Goal: Task Accomplishment & Management: Manage account settings

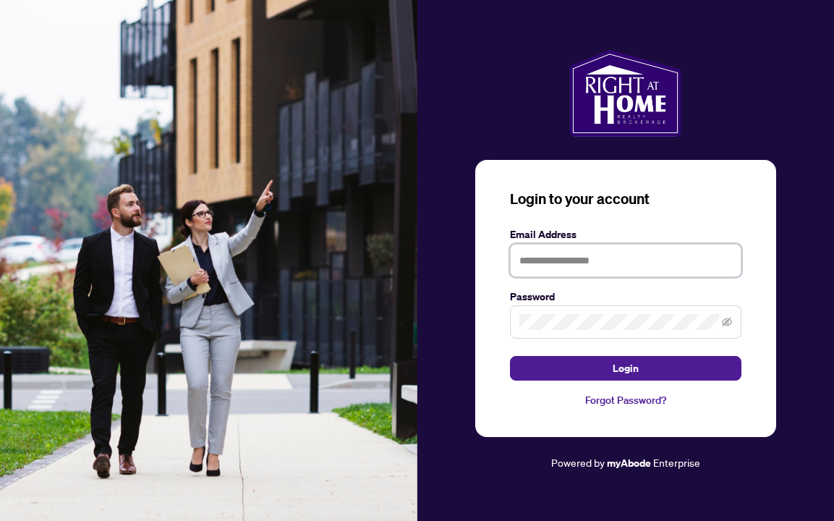
click at [631, 253] on input "text" at bounding box center [626, 260] width 232 height 33
type input "**********"
click at [729, 318] on icon "eye-invisible" at bounding box center [727, 322] width 10 height 10
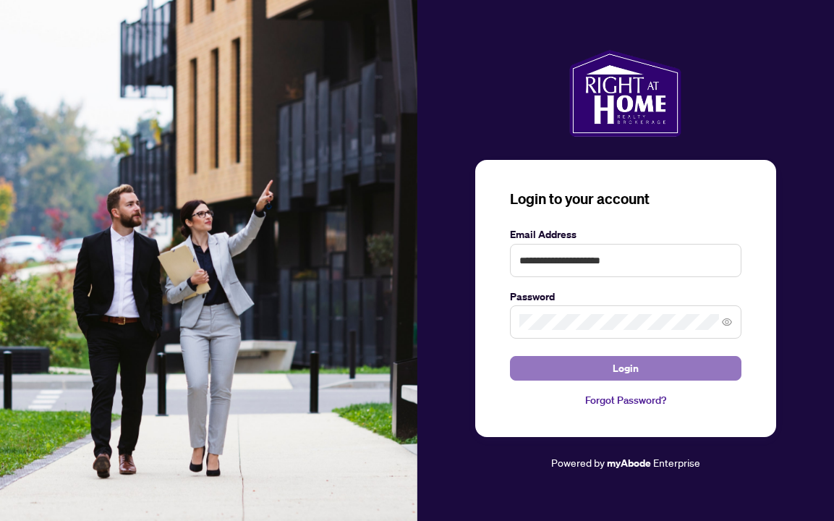
click at [571, 372] on button "Login" at bounding box center [626, 368] width 232 height 25
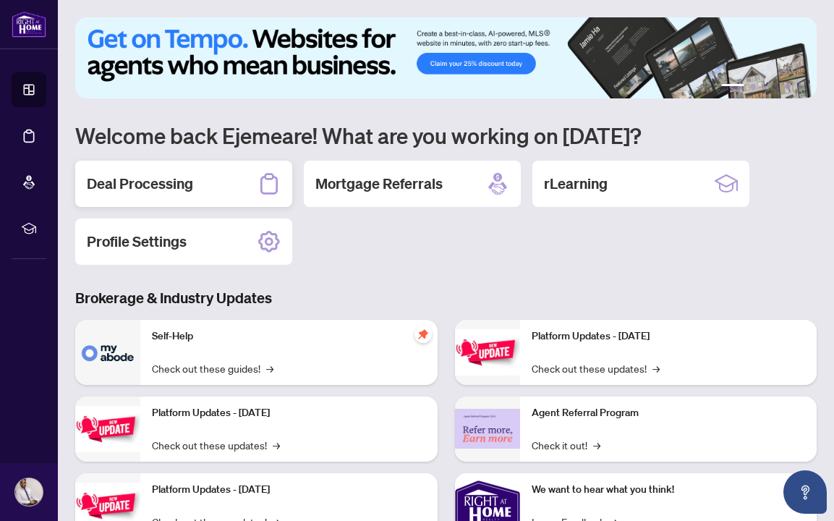
click at [201, 189] on div "Deal Processing" at bounding box center [183, 184] width 217 height 46
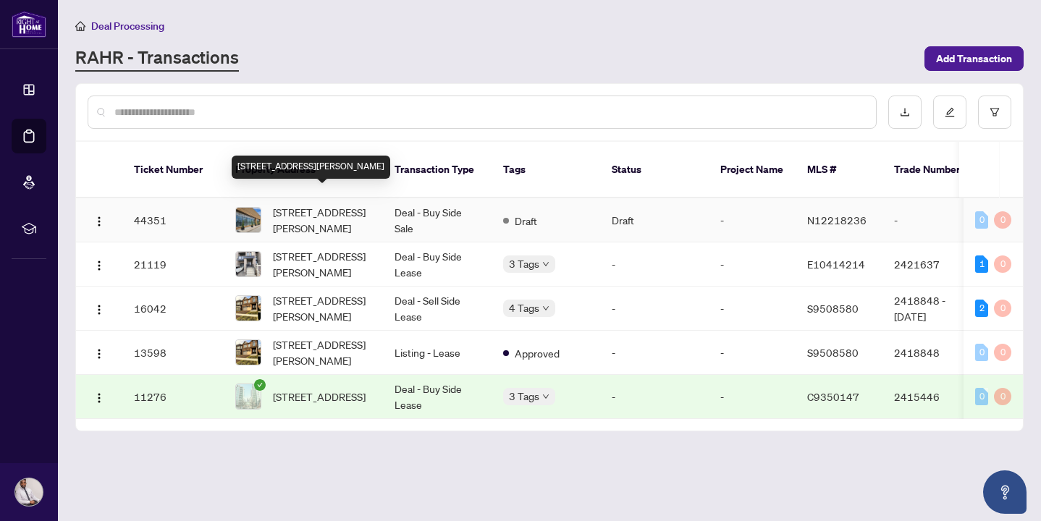
click at [326, 204] on span "[STREET_ADDRESS][PERSON_NAME]" at bounding box center [322, 220] width 98 height 32
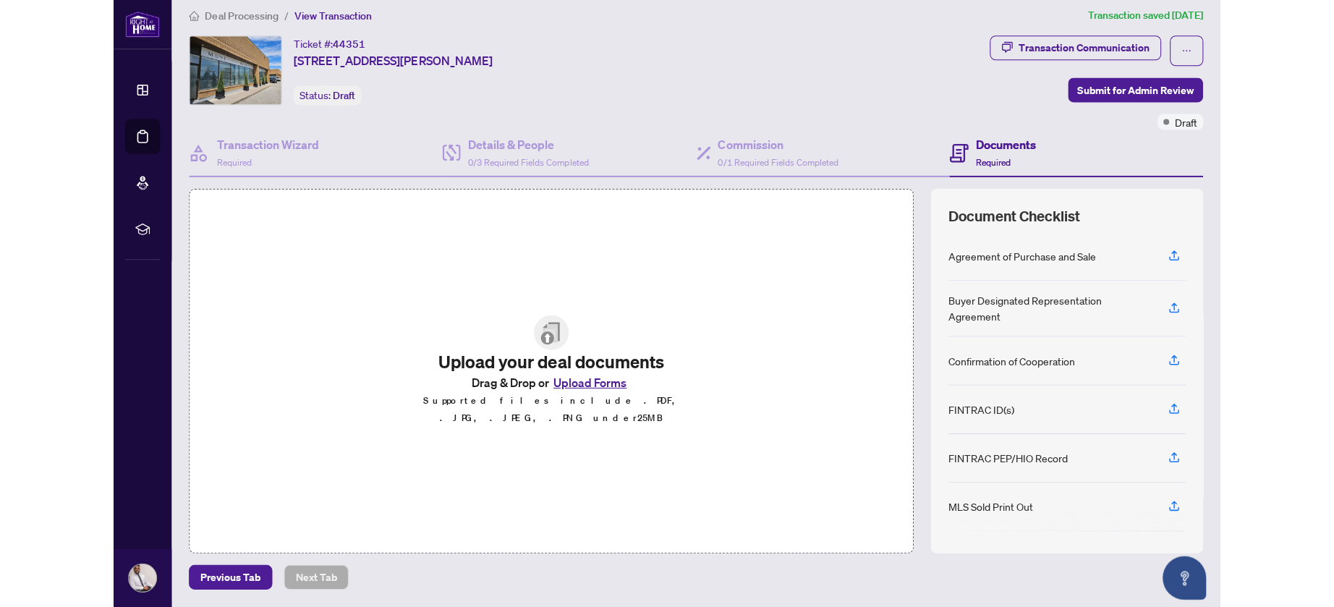
scroll to position [9, 0]
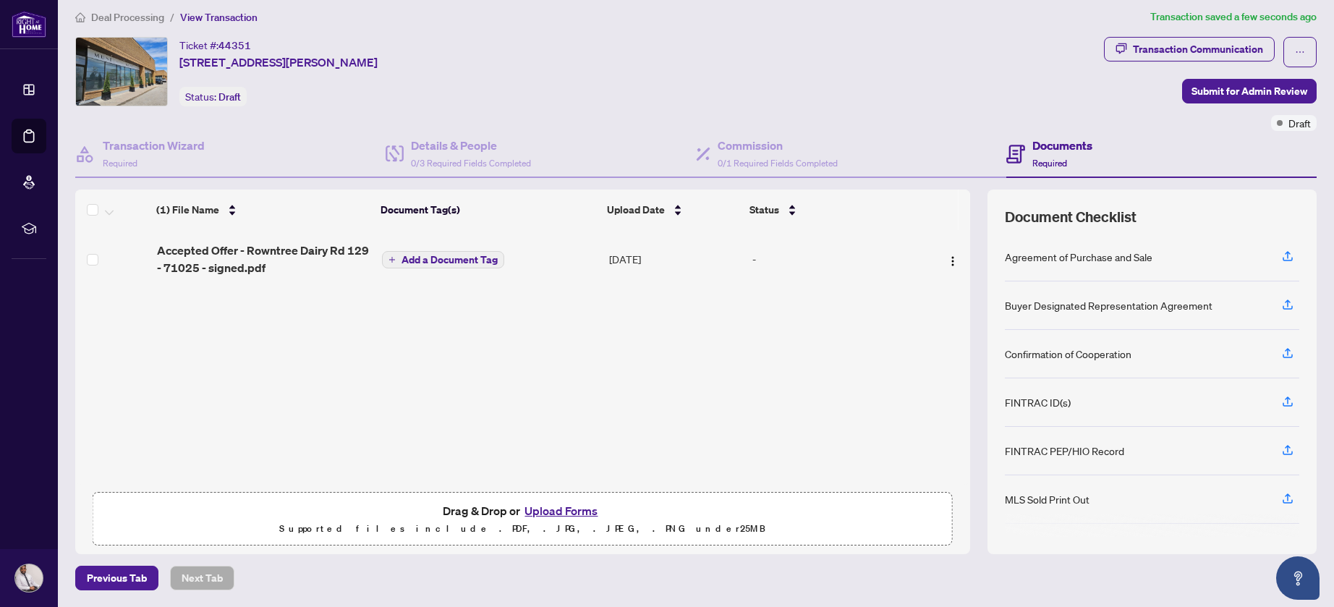
click at [533, 512] on button "Upload Forms" at bounding box center [561, 510] width 82 height 19
click at [463, 520] on p "Supported files include .PDF, .JPG, .JPEG, .PNG under 25 MB" at bounding box center [523, 528] width 842 height 17
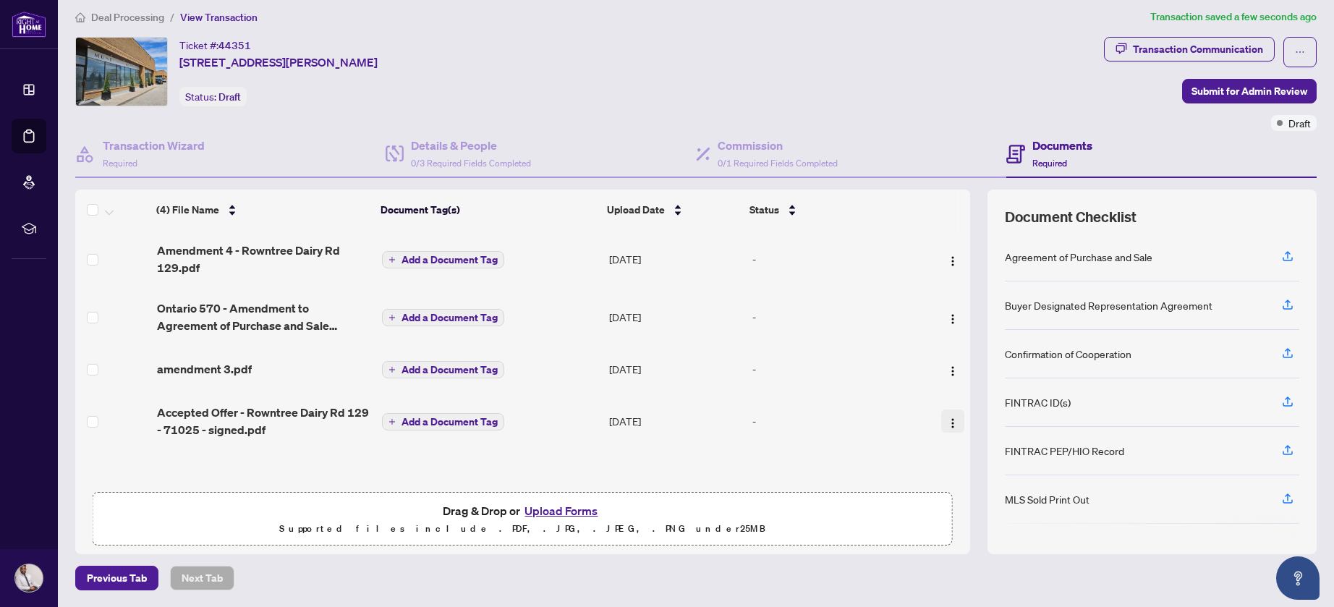
click at [834, 420] on img "button" at bounding box center [953, 424] width 12 height 12
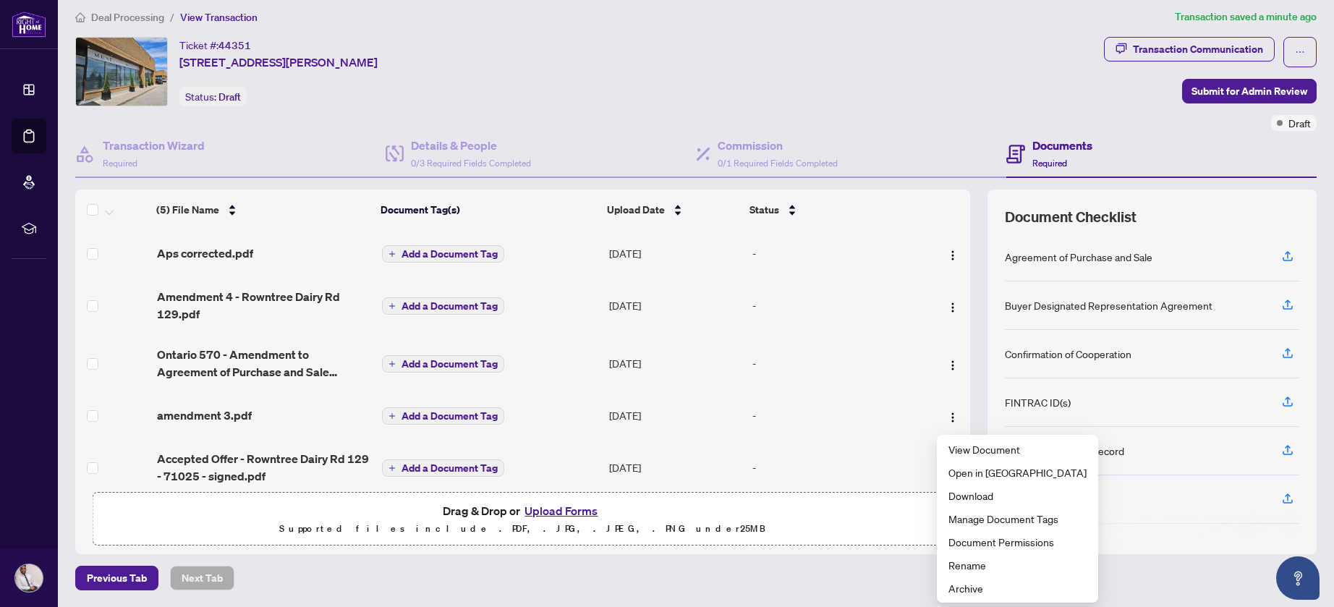
scroll to position [17, 0]
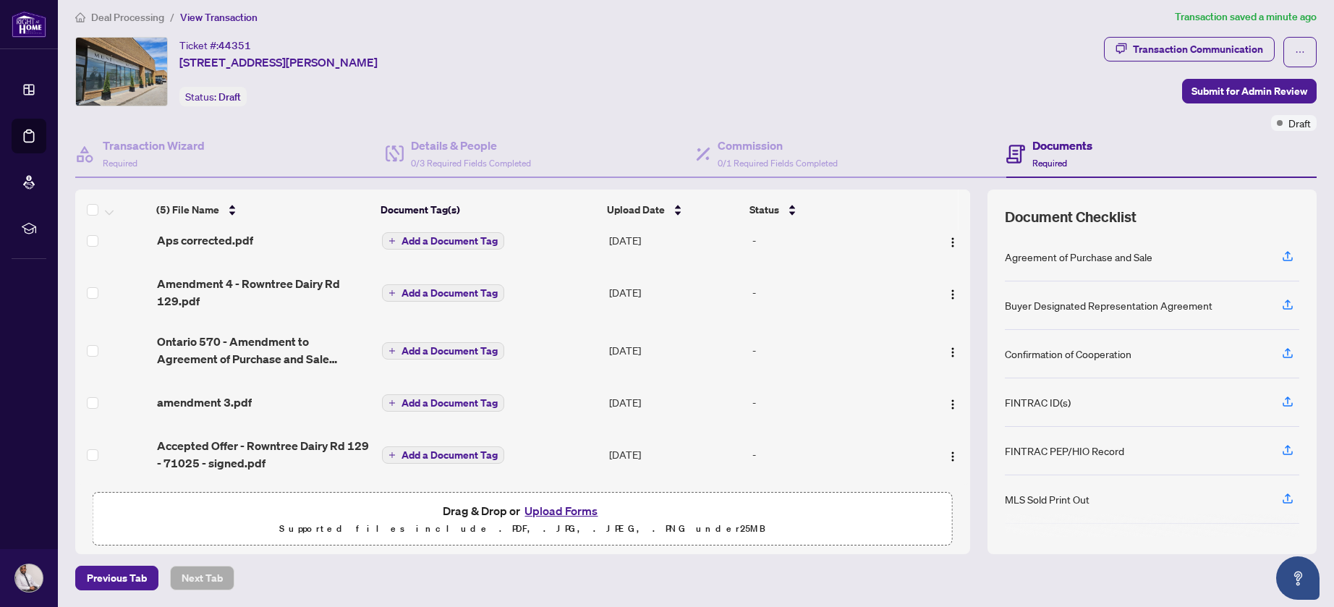
click at [834, 488] on div "(5) File Name Document Tag(s) Upload Date Status (5) File Name Document Tag(s) …" at bounding box center [696, 372] width 1242 height 364
